Goal: Task Accomplishment & Management: Use online tool/utility

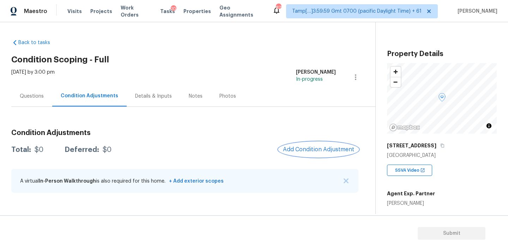
click at [294, 150] on span "Add Condition Adjustment" at bounding box center [318, 149] width 71 height 6
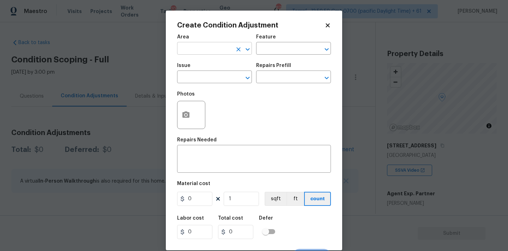
click at [216, 45] on input "text" at bounding box center [204, 49] width 55 height 11
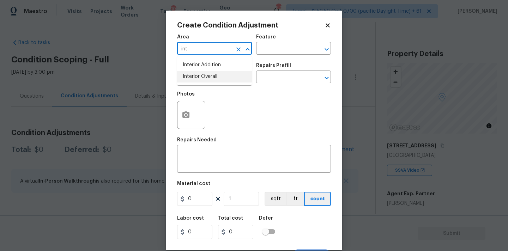
click at [217, 75] on li "Interior Overall" at bounding box center [214, 77] width 75 height 12
type input "Interior Overall"
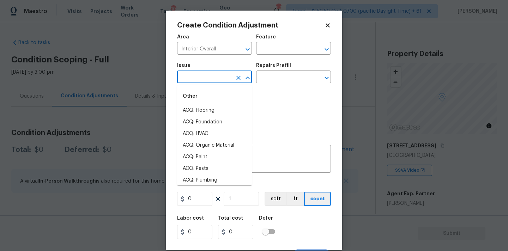
click at [217, 76] on input "text" at bounding box center [204, 77] width 55 height 11
click at [208, 142] on li "Smoke Odor" at bounding box center [214, 146] width 75 height 12
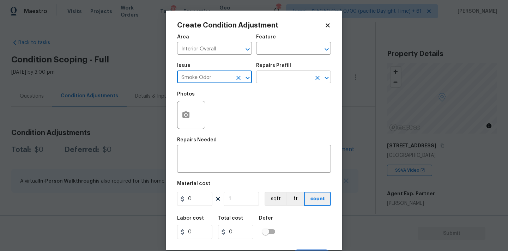
type input "Smoke Odor"
click at [289, 79] on input "text" at bounding box center [283, 77] width 55 height 11
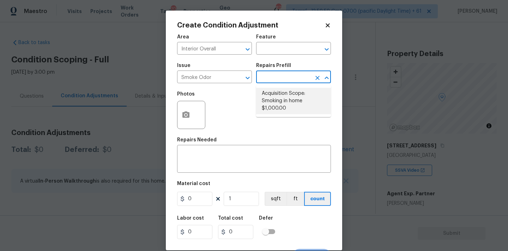
click at [284, 96] on li "Acquisition Scope: Smoking in home $1,000.00" at bounding box center [293, 101] width 75 height 26
type textarea "Acquisition Scope: Smoking in home"
type input "1000"
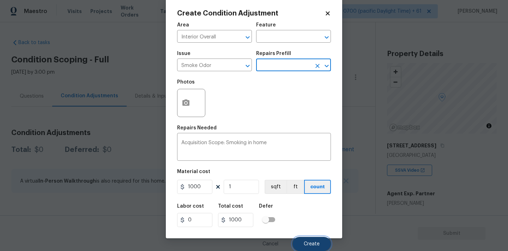
click at [307, 244] on span "Create" at bounding box center [312, 244] width 16 height 5
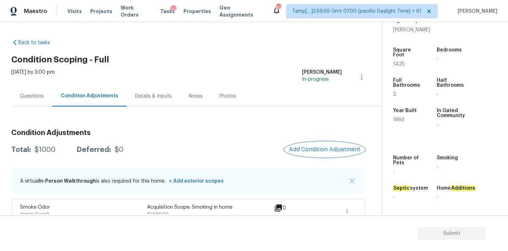
scroll to position [13, 0]
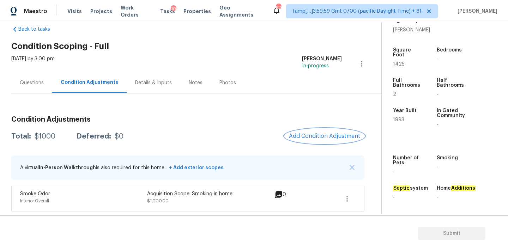
click at [308, 136] on span "Add Condition Adjustment" at bounding box center [324, 136] width 71 height 6
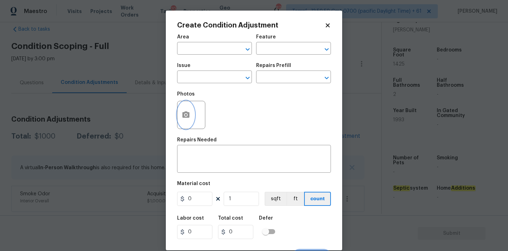
click at [184, 119] on icon "button" at bounding box center [186, 115] width 8 height 8
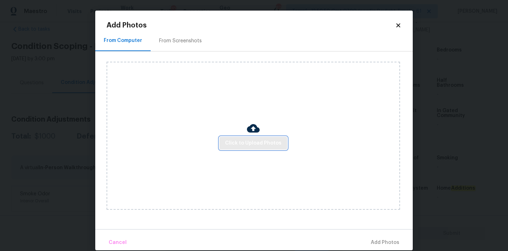
click at [232, 138] on button "Click to Upload Photos" at bounding box center [254, 143] width 68 height 13
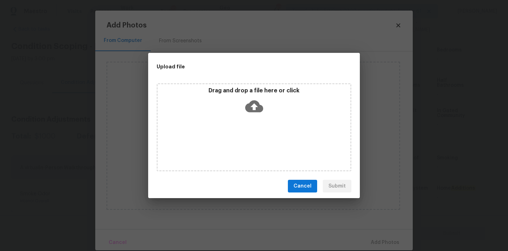
click at [251, 108] on icon at bounding box center [254, 107] width 18 height 12
